Goal: Navigation & Orientation: Find specific page/section

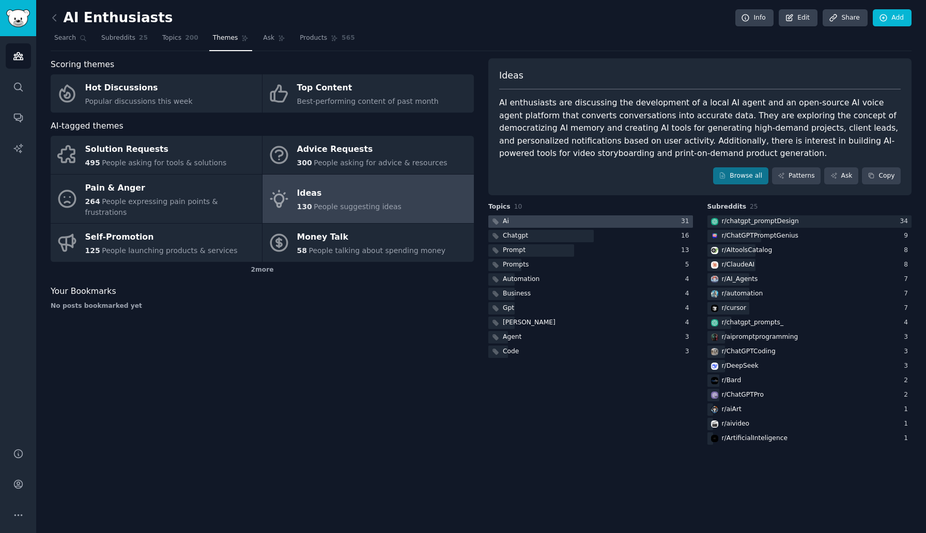
click at [540, 222] on div at bounding box center [590, 221] width 205 height 13
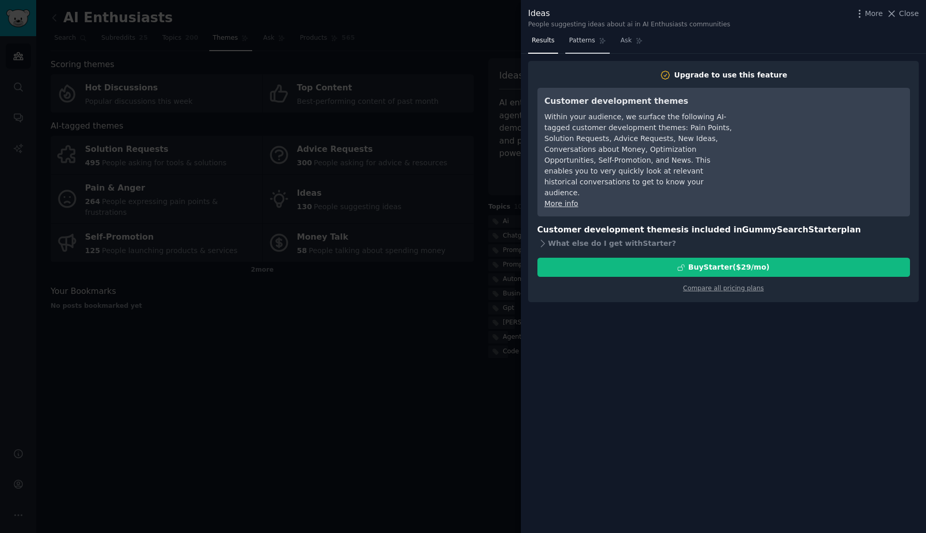
click at [578, 41] on span "Patterns" at bounding box center [582, 40] width 26 height 9
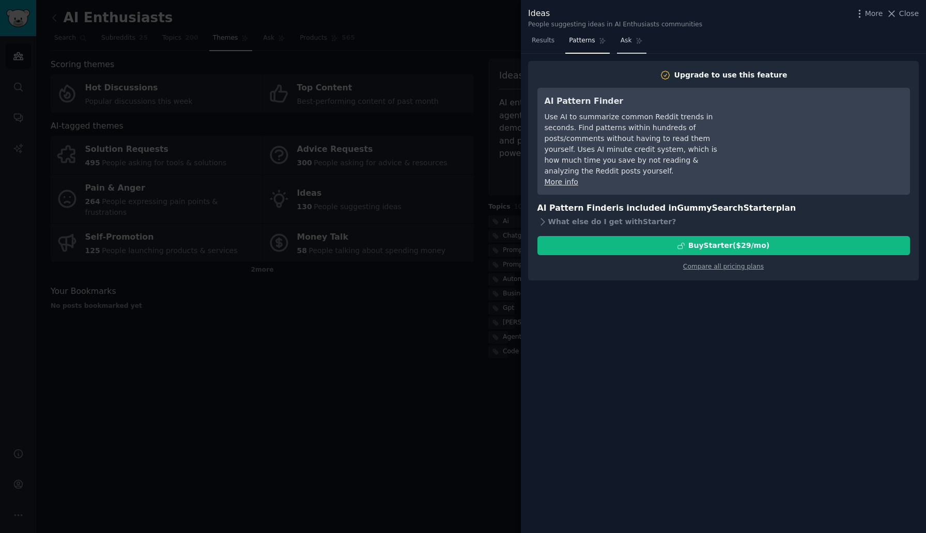
click at [625, 38] on span "Ask" at bounding box center [625, 40] width 11 height 9
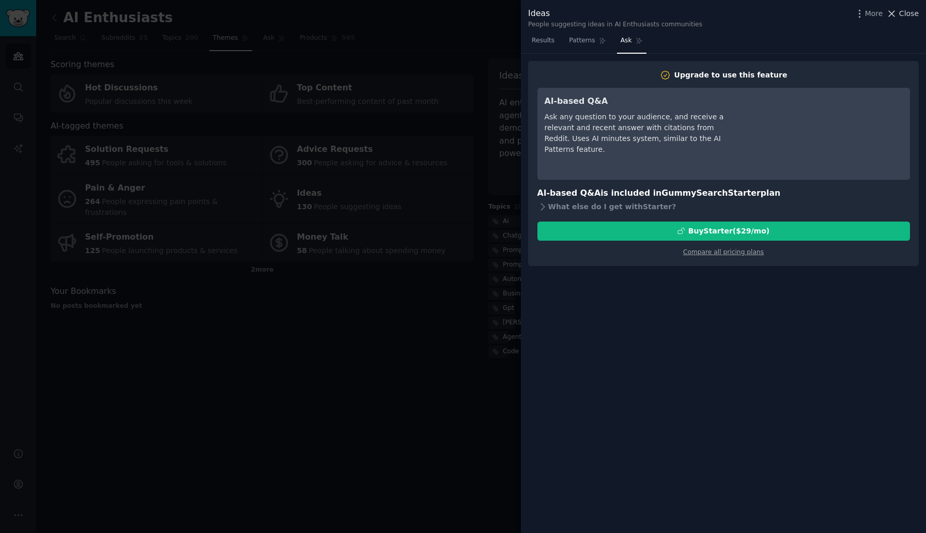
click at [907, 11] on span "Close" at bounding box center [909, 13] width 20 height 11
